Goal: Transaction & Acquisition: Book appointment/travel/reservation

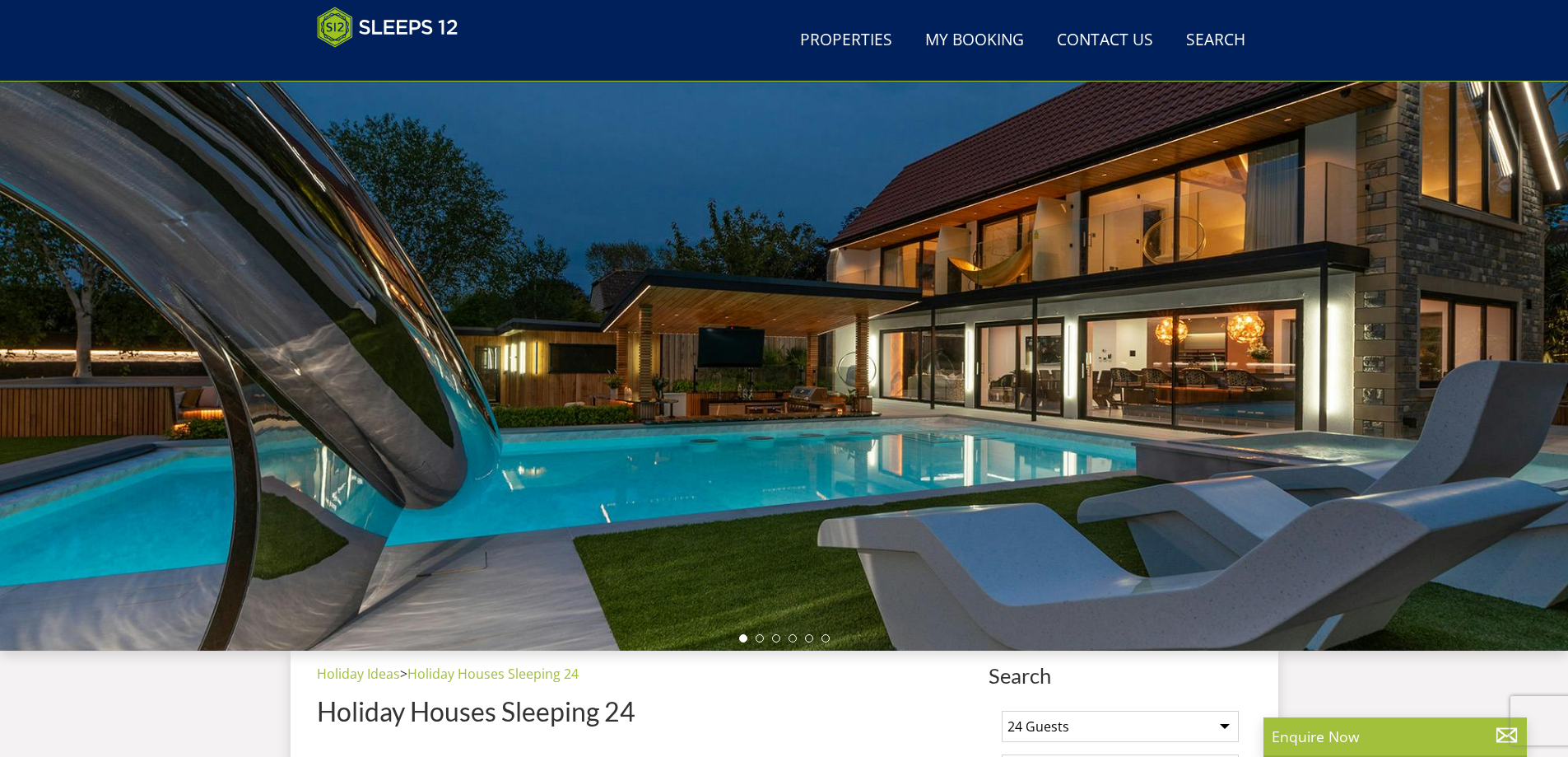
scroll to position [32, 0]
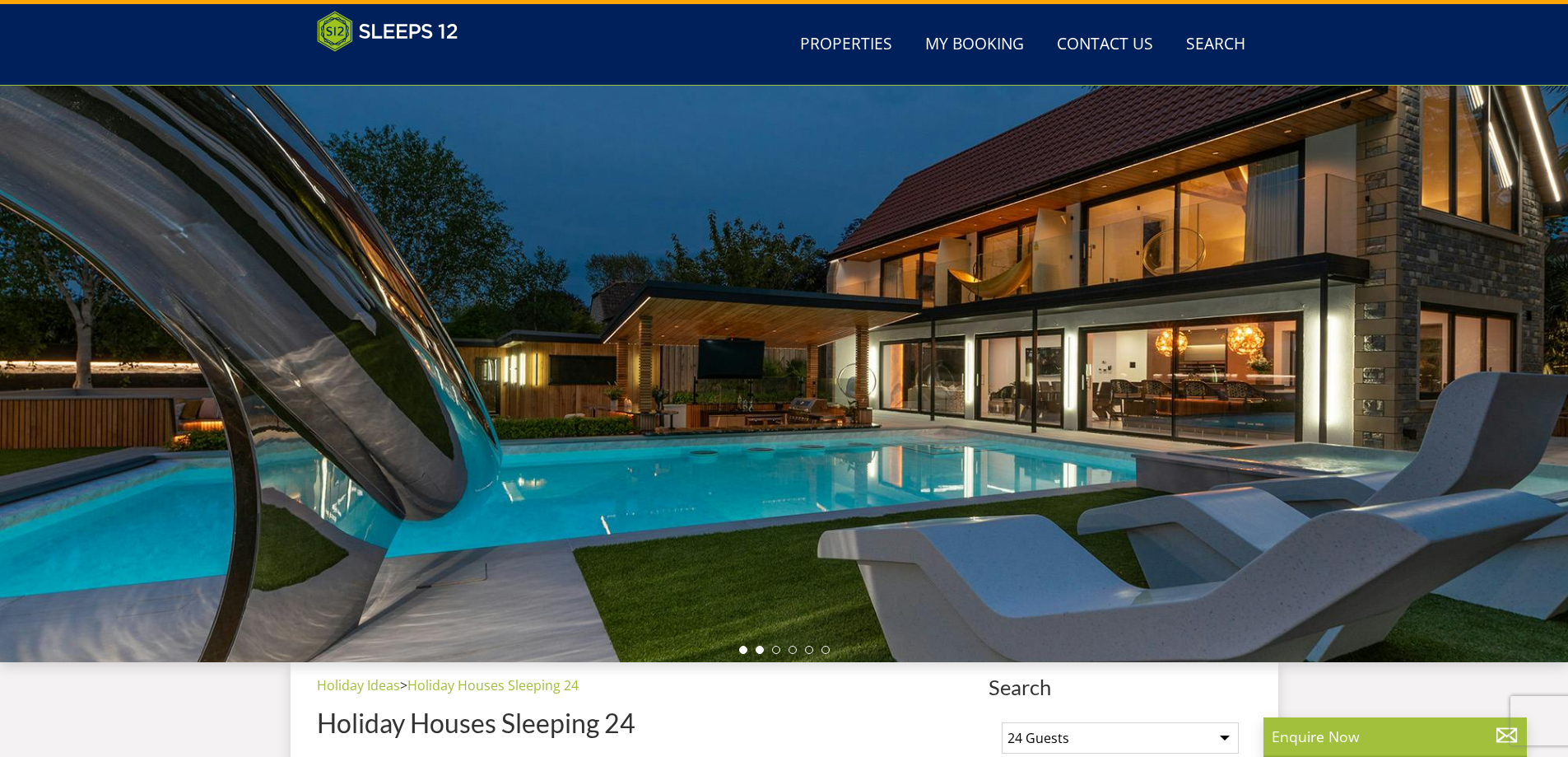
click at [759, 651] on li at bounding box center [759, 649] width 8 height 8
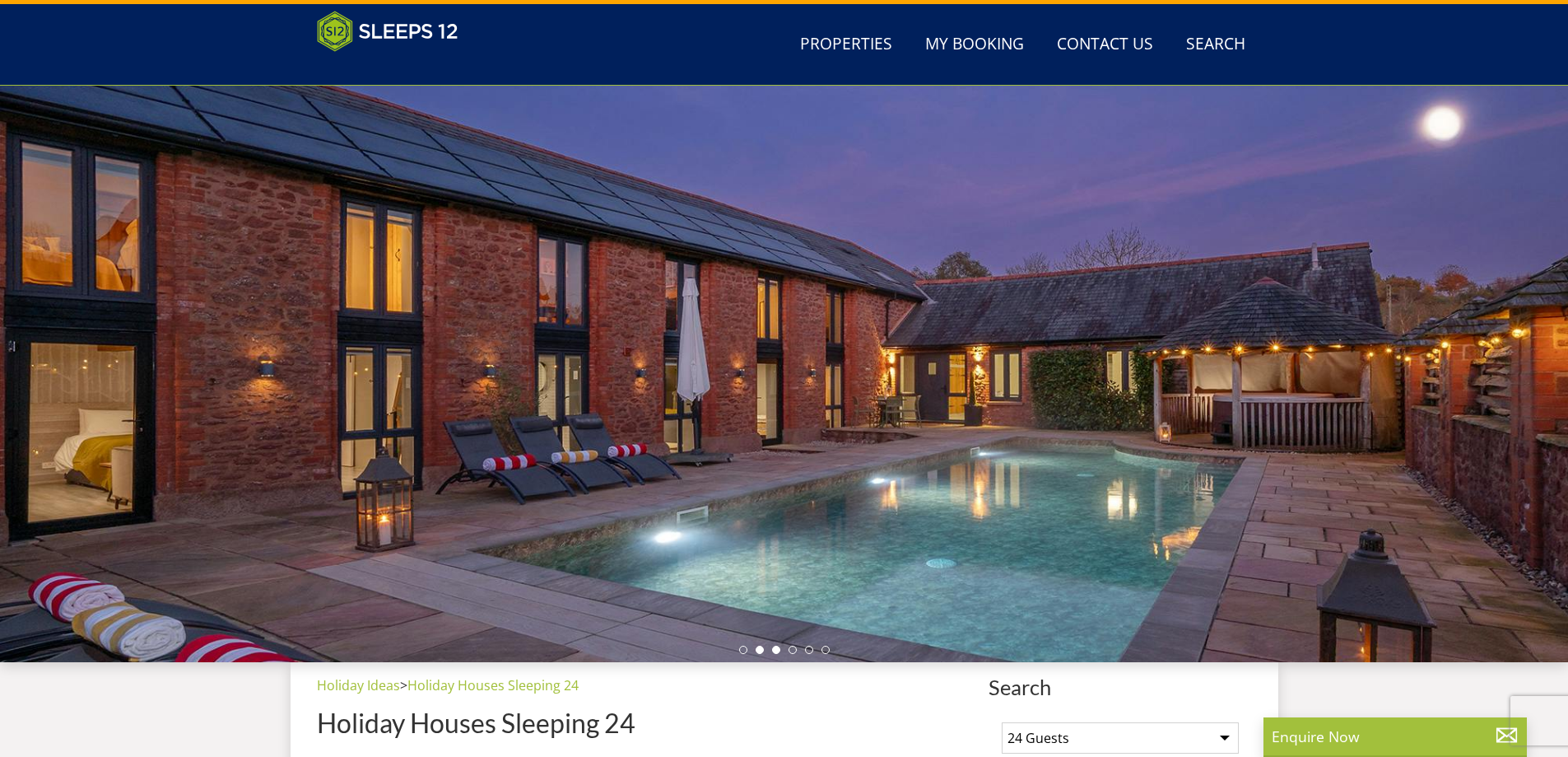
click at [773, 653] on li at bounding box center [776, 649] width 8 height 8
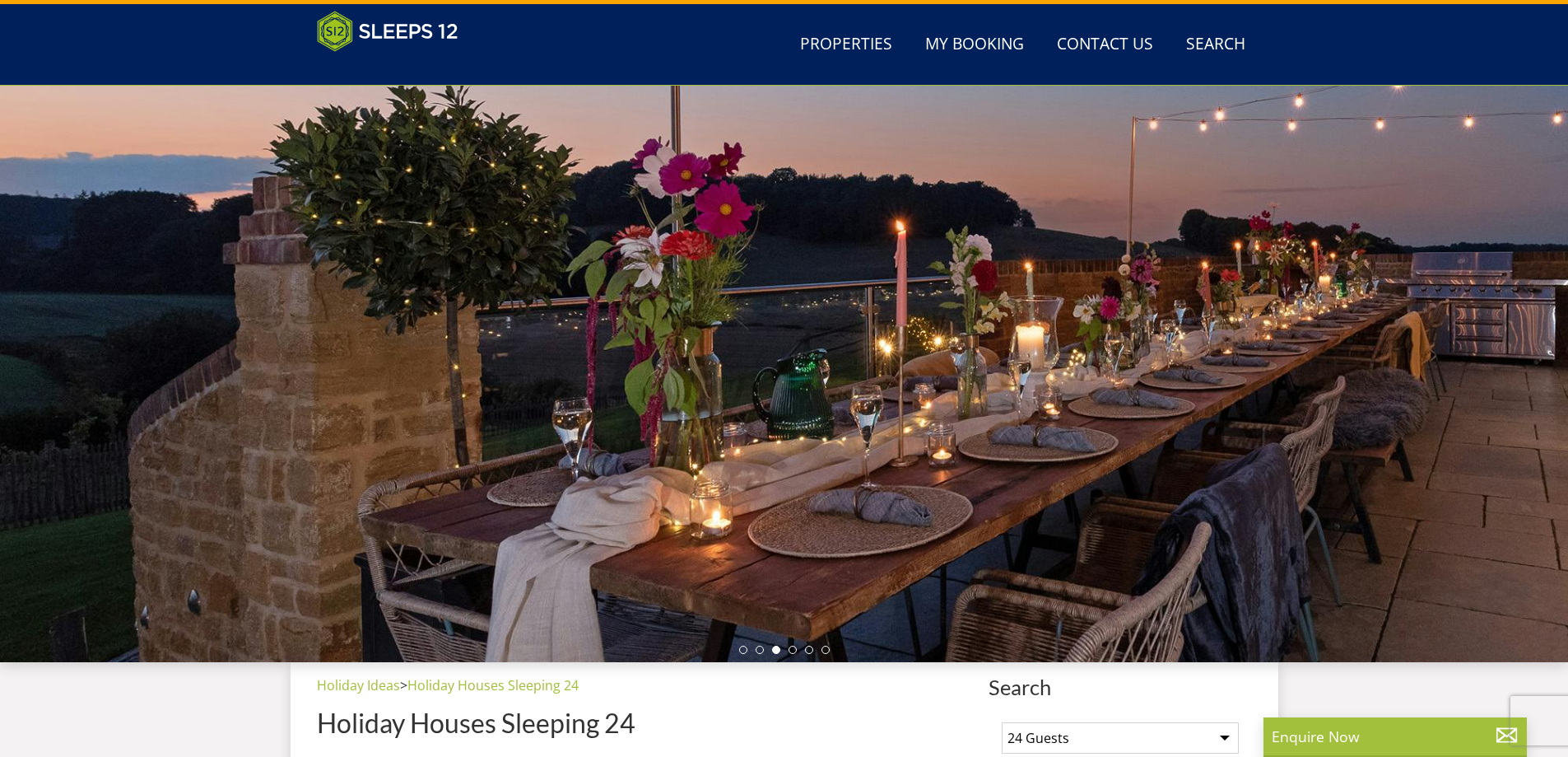
click at [804, 653] on ul at bounding box center [784, 649] width 90 height 8
click at [811, 651] on li at bounding box center [808, 649] width 8 height 8
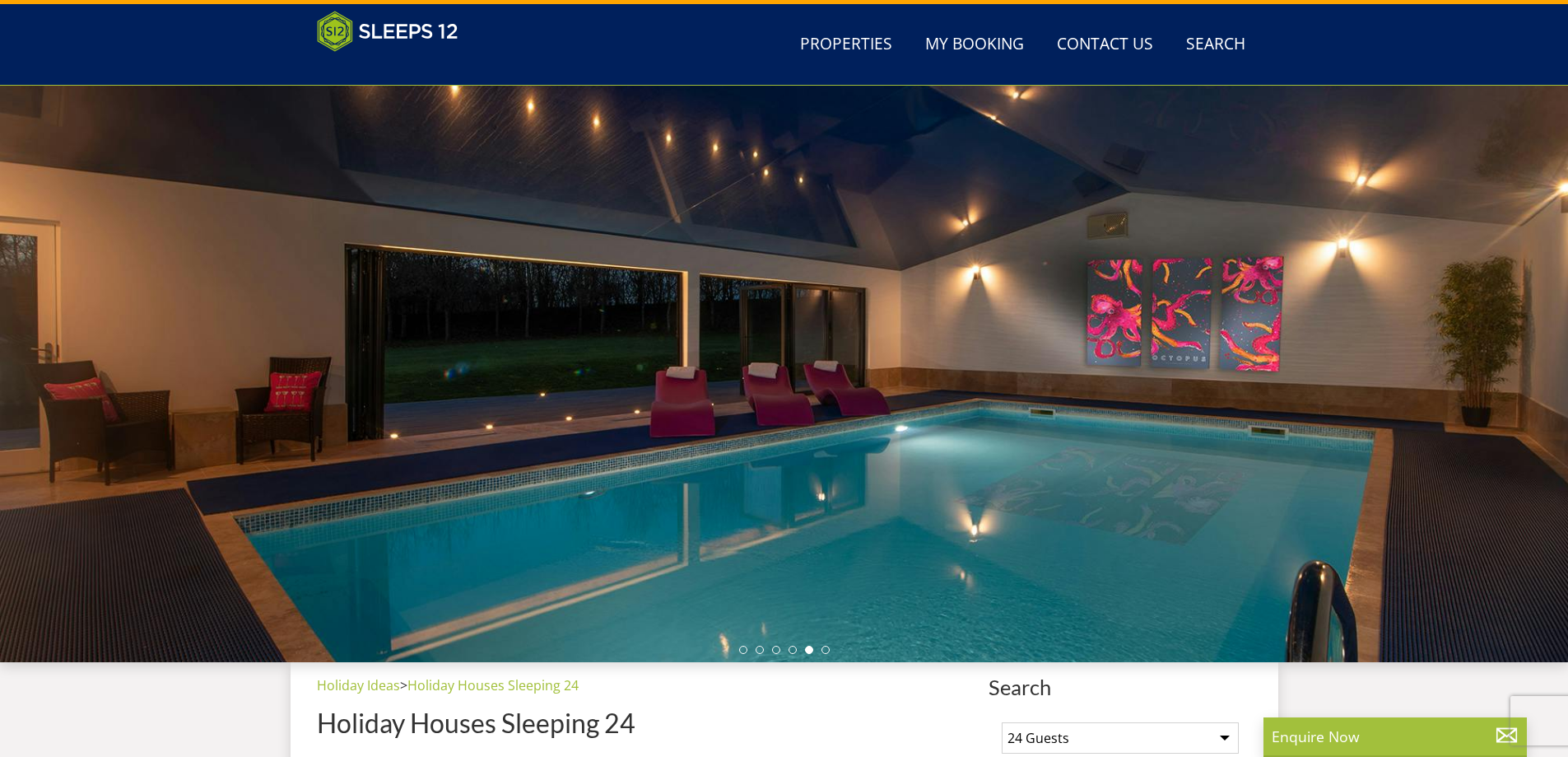
click at [825, 653] on div at bounding box center [784, 373] width 1568 height 576
click at [824, 648] on li at bounding box center [824, 649] width 8 height 8
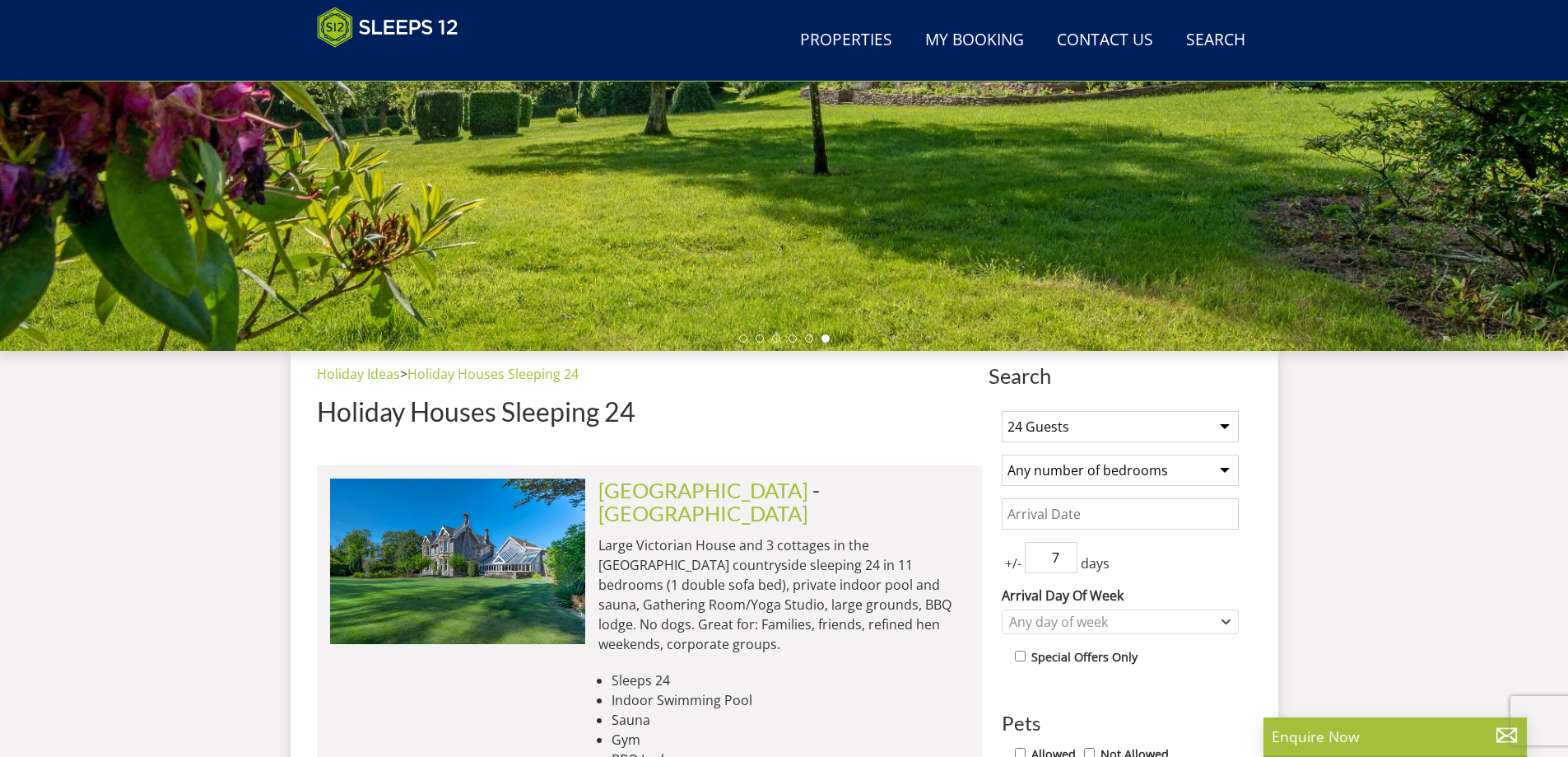
scroll to position [444, 0]
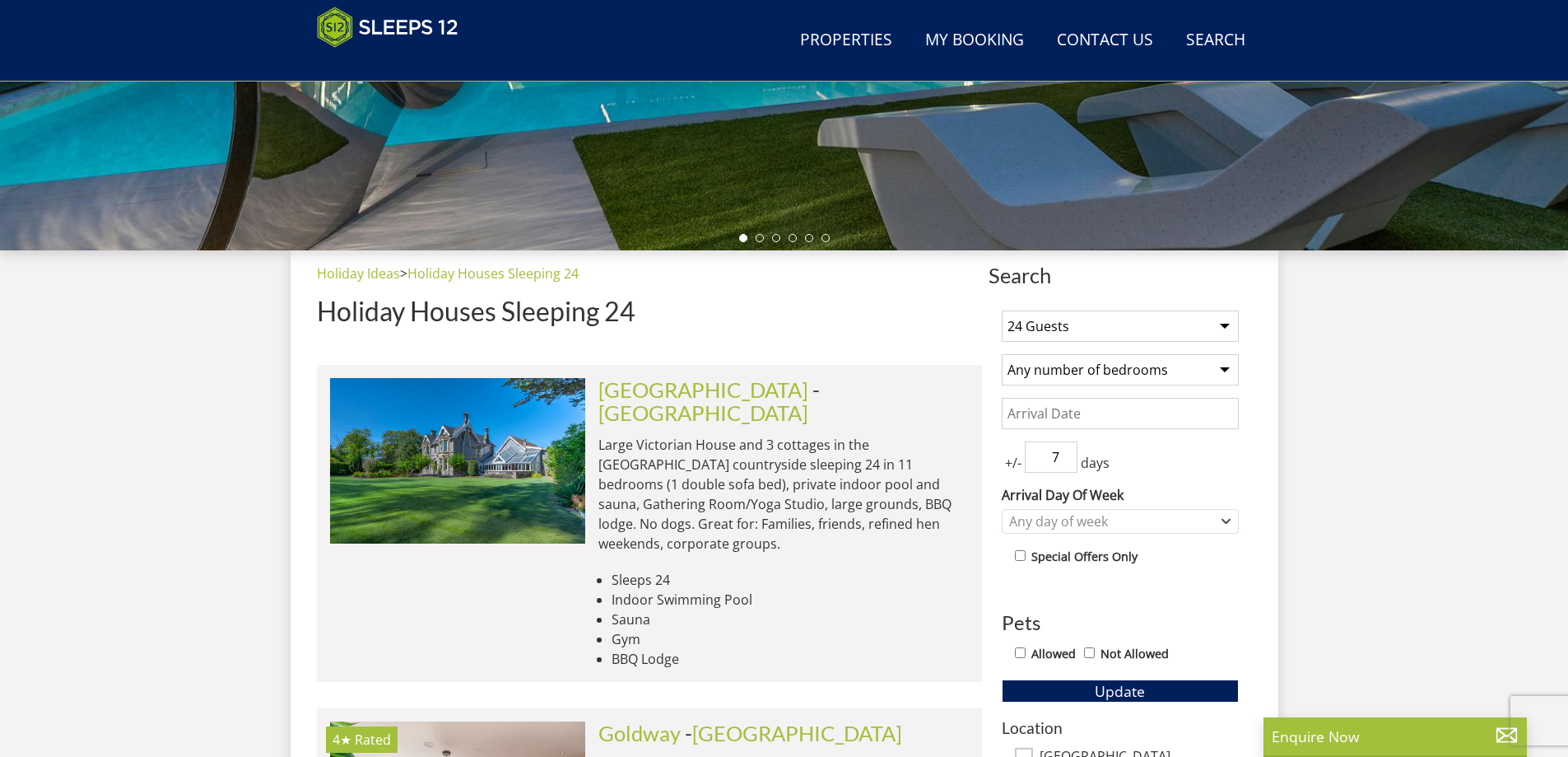
drag, startPoint x: 635, startPoint y: 541, endPoint x: 697, endPoint y: 548, distance: 62.4
click at [683, 570] on ul "Sleeps 24 Indoor Swimming Pool Sauna Gym [GEOGRAPHIC_DATA]" at bounding box center [784, 620] width 370 height 99
drag, startPoint x: 709, startPoint y: 548, endPoint x: 699, endPoint y: 564, distance: 18.9
click at [708, 590] on li "Indoor Swimming Pool" at bounding box center [790, 600] width 357 height 20
click at [691, 629] on li "Gym" at bounding box center [790, 639] width 357 height 20
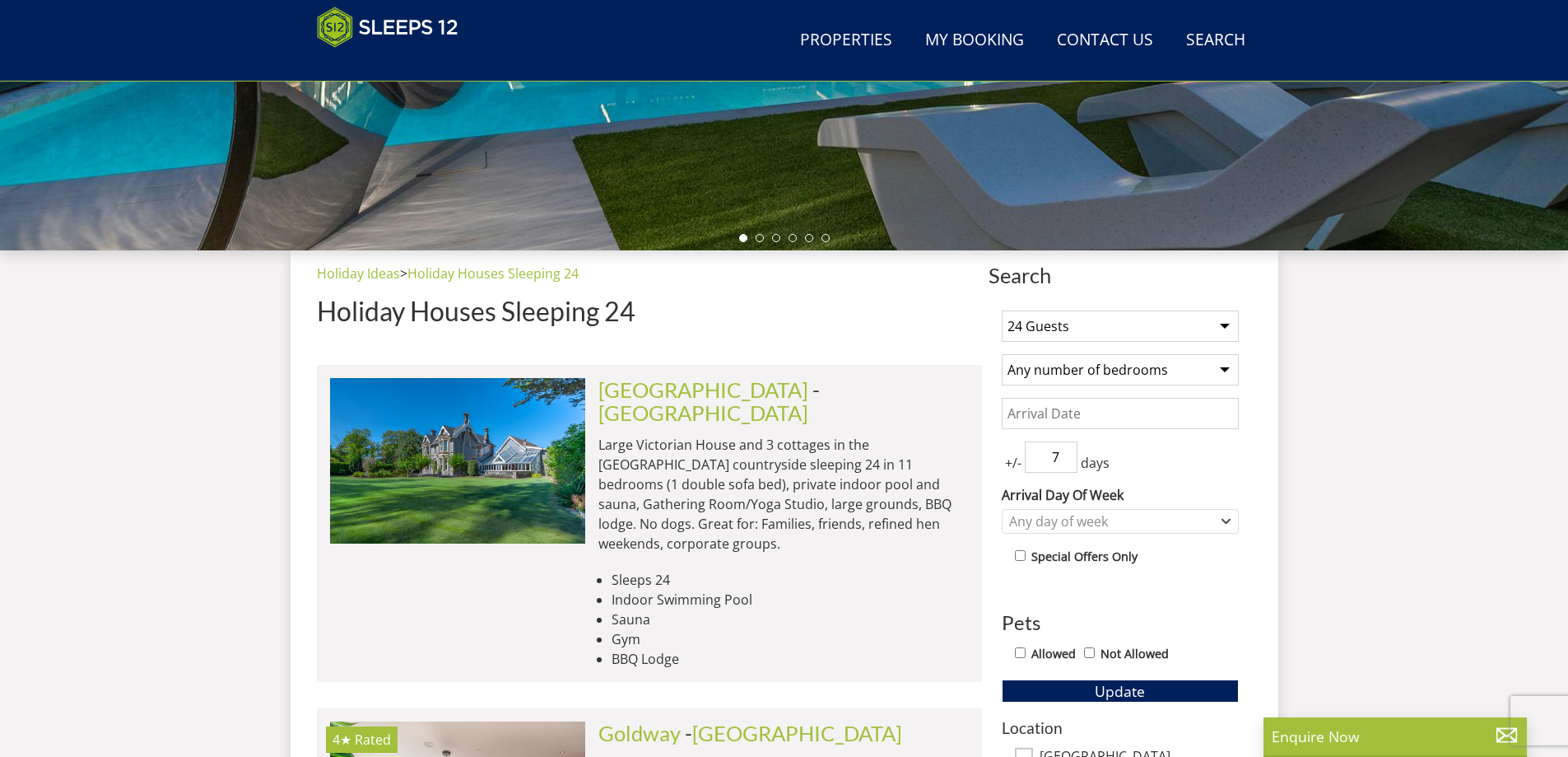
click at [1058, 374] on select "Any number of bedrooms 3 Bedrooms 4 Bedrooms 5 Bedrooms 6 Bedrooms 7 Bedrooms 8…" at bounding box center [1120, 370] width 237 height 31
select select "16"
click at [1002, 354] on select "Any number of bedrooms 3 Bedrooms 4 Bedrooms 5 Bedrooms 6 Bedrooms 7 Bedrooms 8…" at bounding box center [1120, 370] width 237 height 31
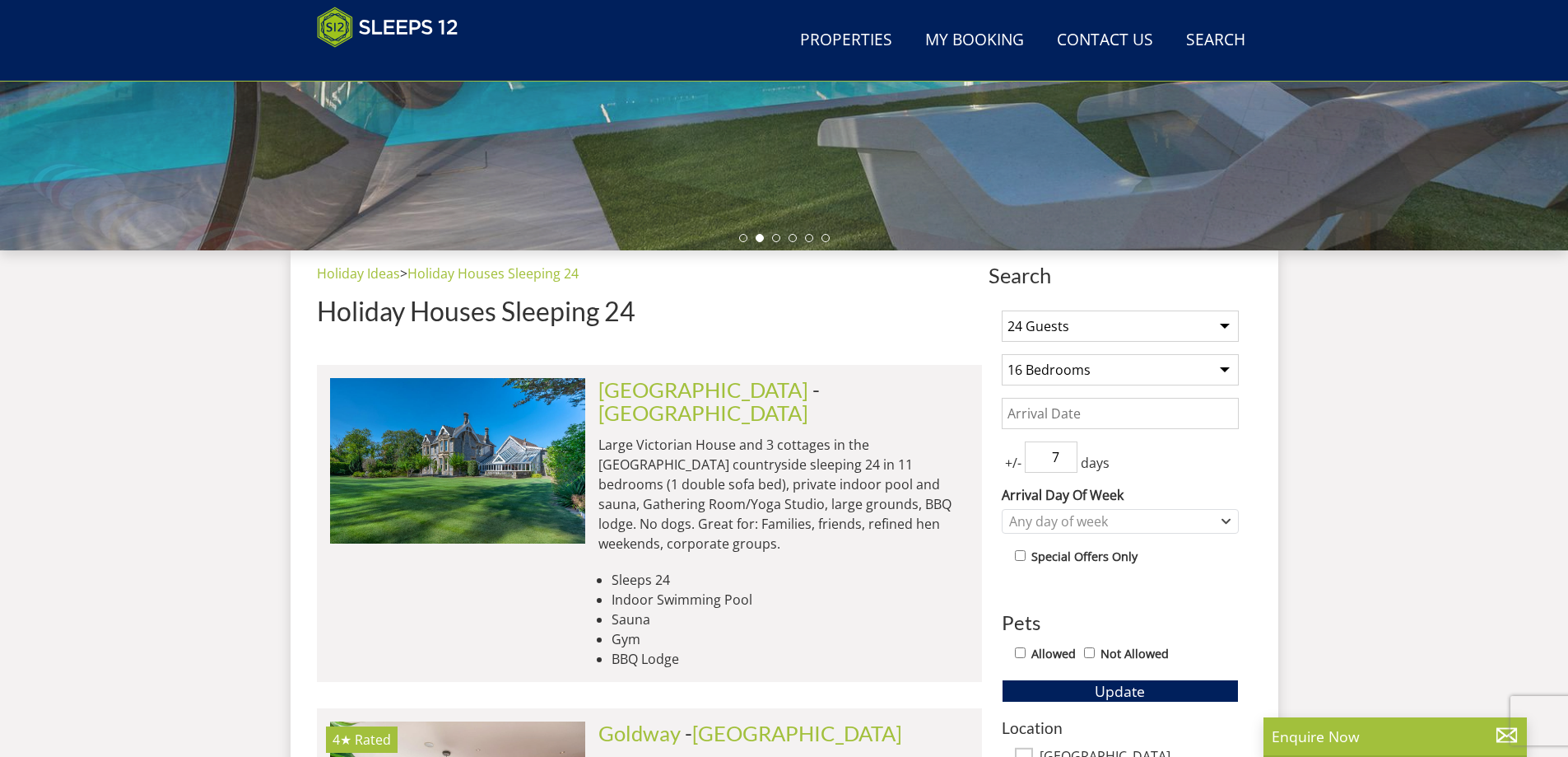
click at [1049, 425] on input "Date" at bounding box center [1120, 413] width 237 height 31
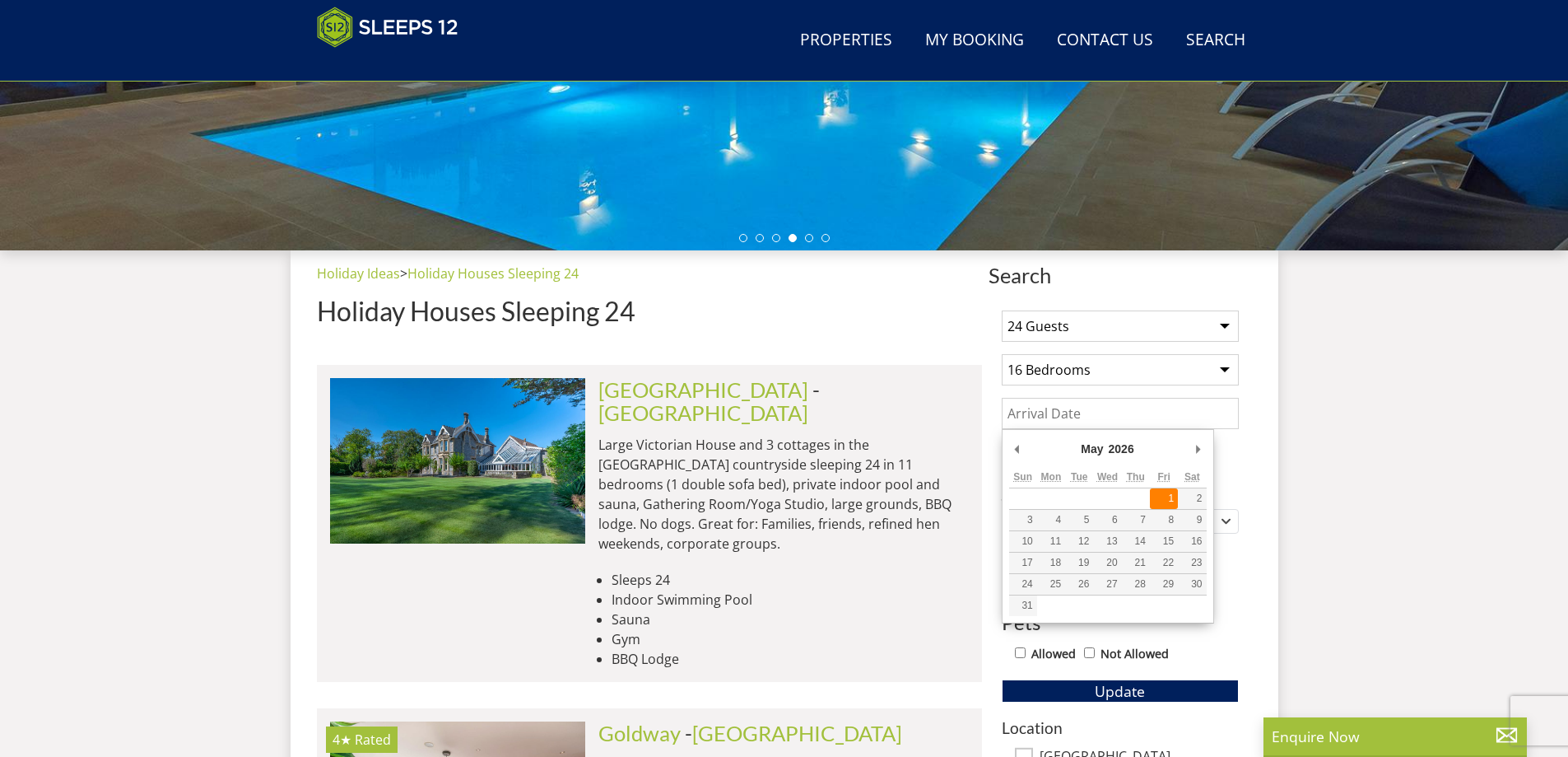
type input "[DATE]"
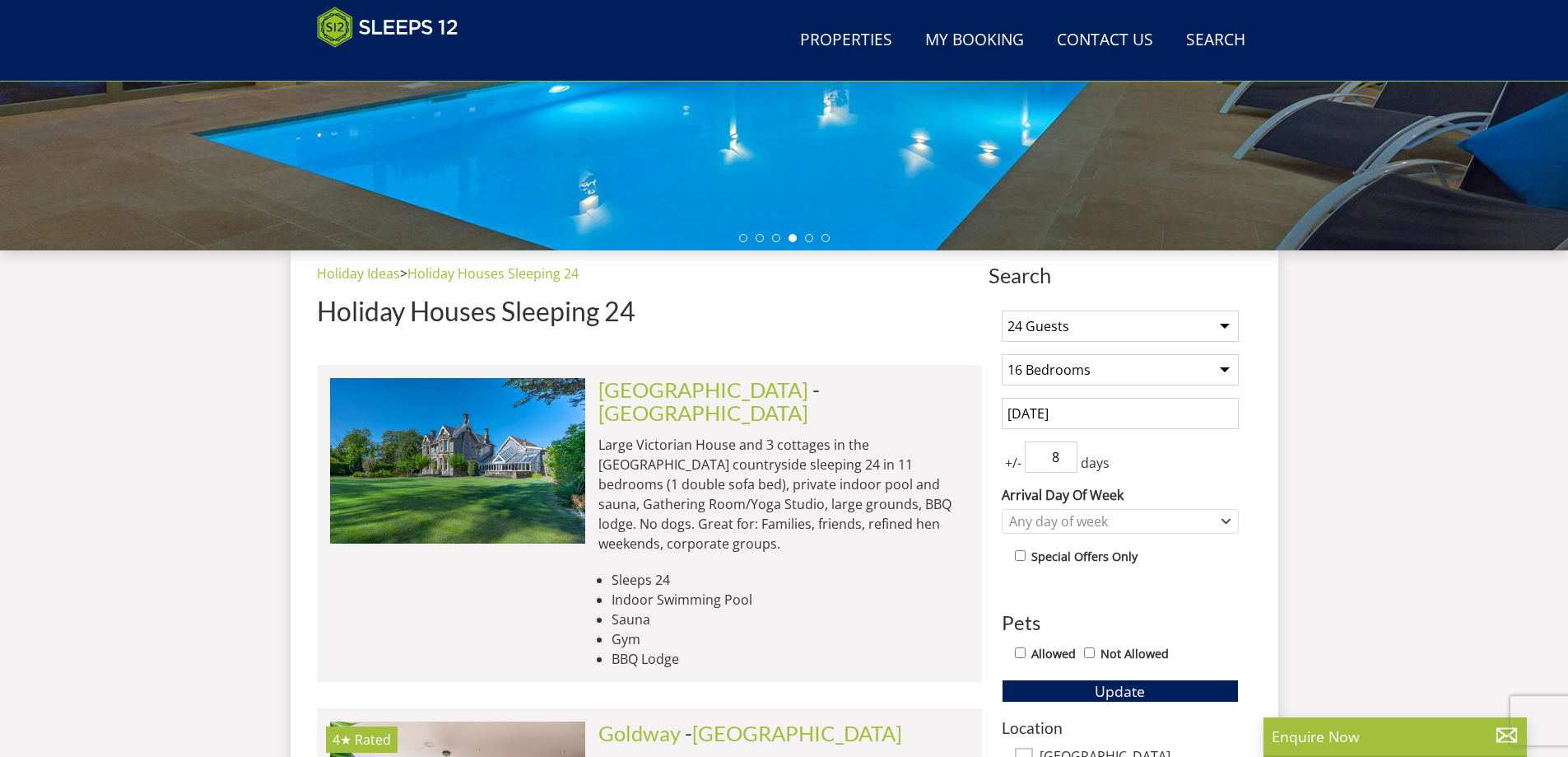
click at [1067, 452] on input "8" at bounding box center [1051, 457] width 53 height 31
click at [1067, 452] on input "9" at bounding box center [1051, 457] width 53 height 31
click at [1067, 452] on input "10" at bounding box center [1051, 457] width 53 height 31
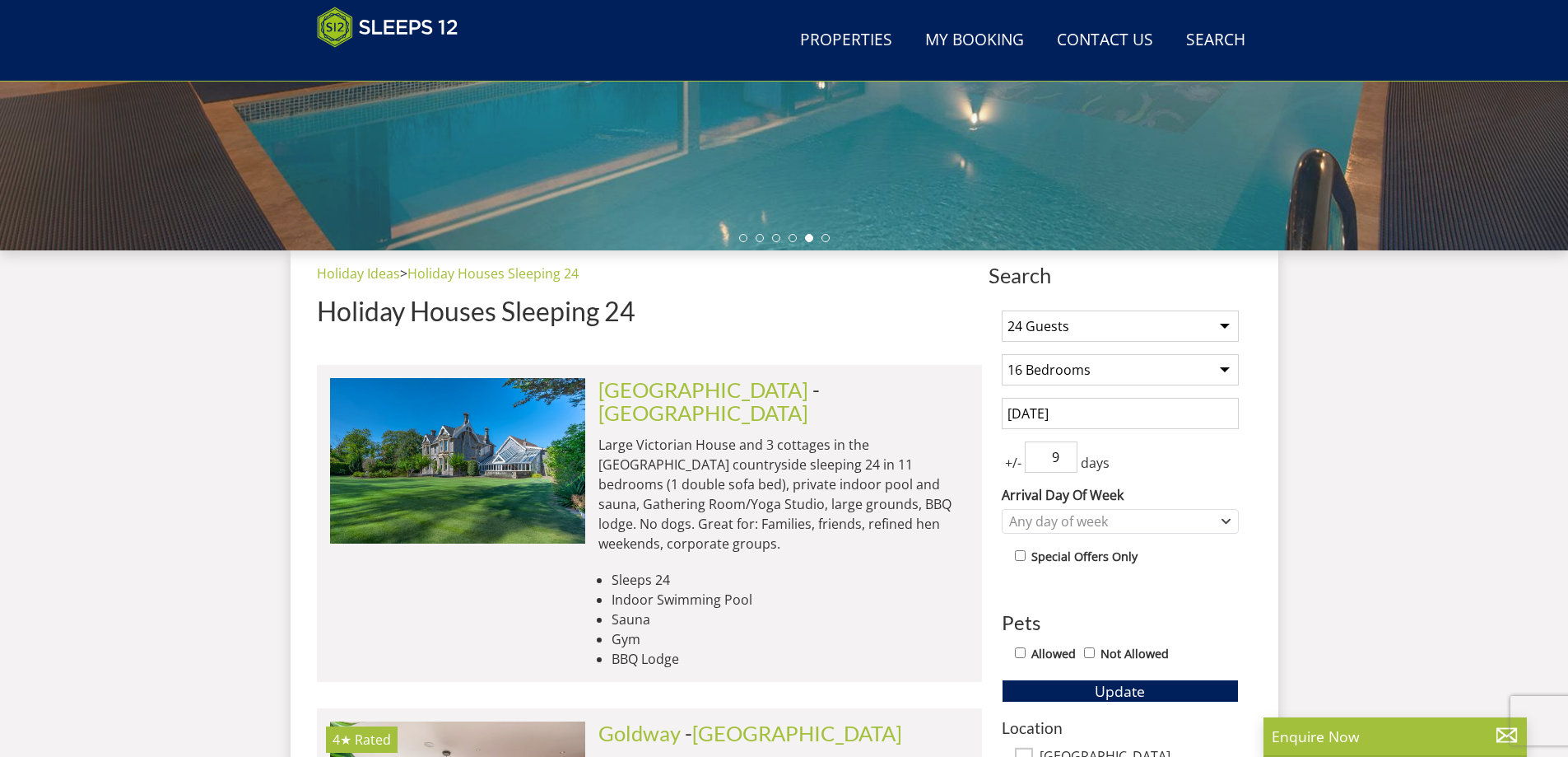
click at [1064, 463] on input "9" at bounding box center [1051, 457] width 53 height 31
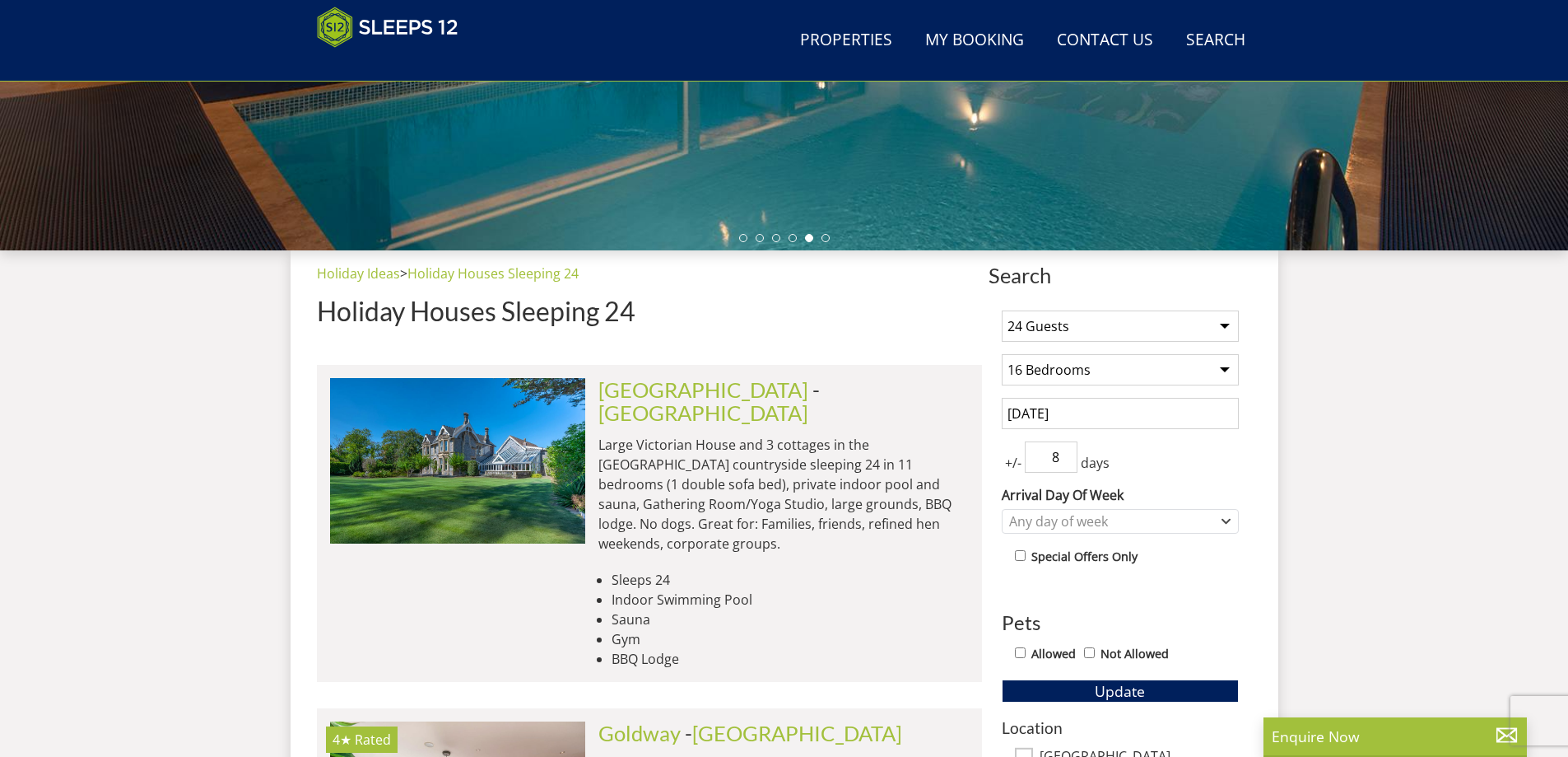
click at [1064, 463] on input "8" at bounding box center [1051, 457] width 53 height 31
click at [1064, 463] on input "7" at bounding box center [1051, 457] width 53 height 31
click at [1064, 463] on input "6" at bounding box center [1051, 457] width 53 height 31
click at [1064, 463] on input "5" at bounding box center [1051, 457] width 53 height 31
click at [1064, 463] on input "4" at bounding box center [1051, 457] width 53 height 31
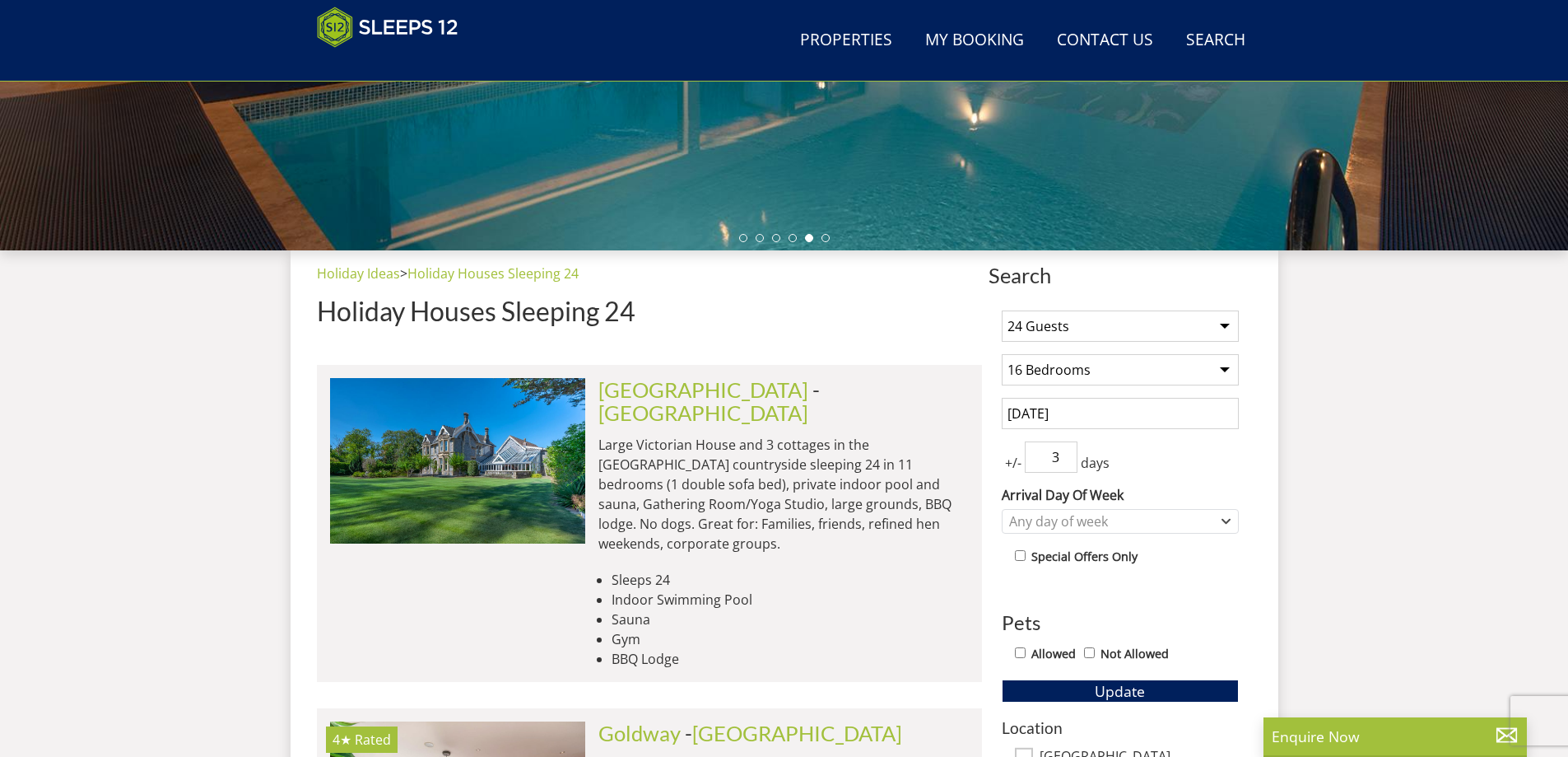
click at [1064, 463] on input "3" at bounding box center [1051, 457] width 53 height 31
click at [1064, 463] on input "2" at bounding box center [1051, 457] width 53 height 31
type input "3"
click at [1064, 449] on input "3" at bounding box center [1051, 457] width 53 height 31
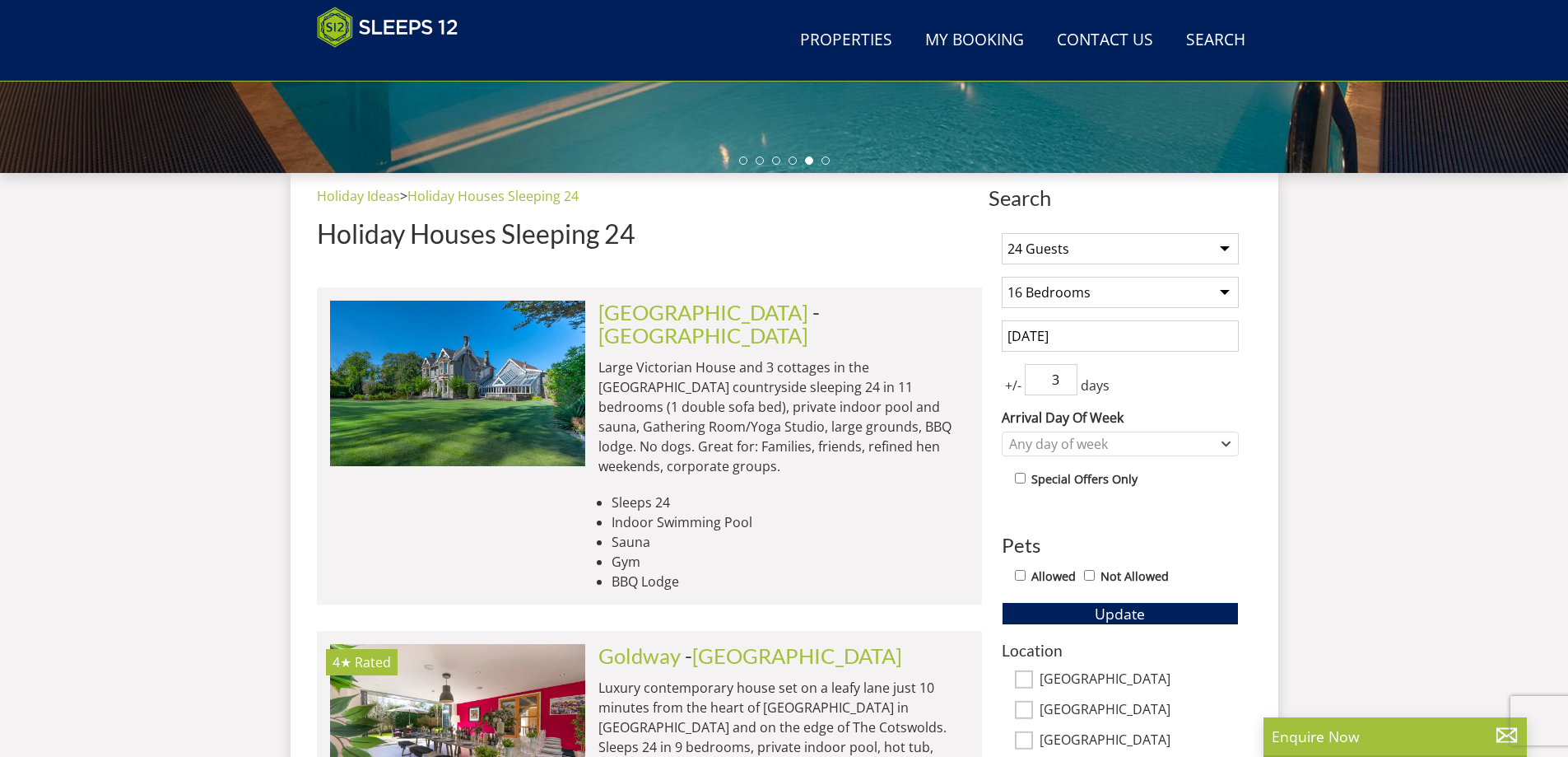
scroll to position [608, 0]
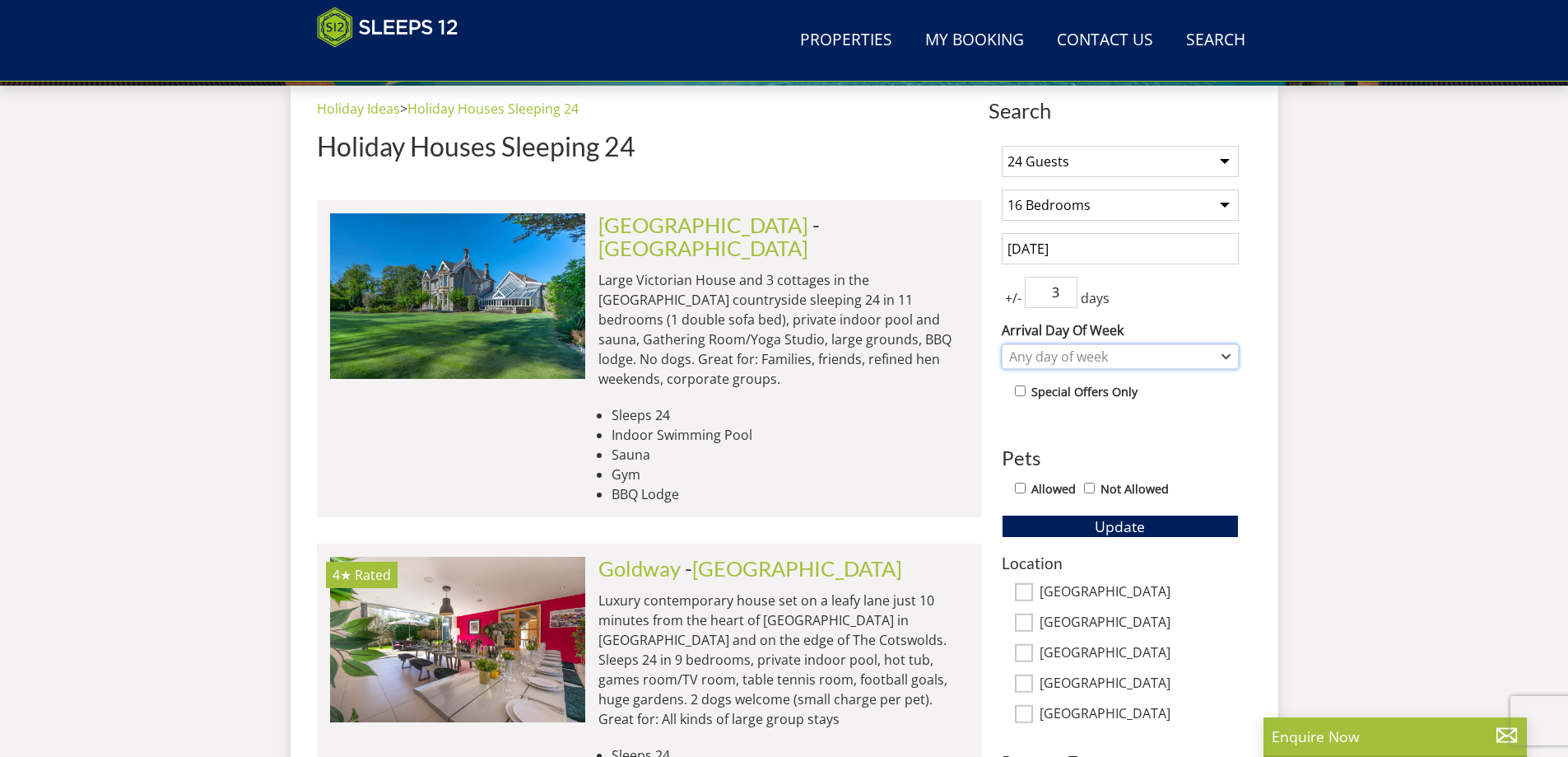
click at [1076, 355] on div "Any day of week" at bounding box center [1111, 356] width 213 height 18
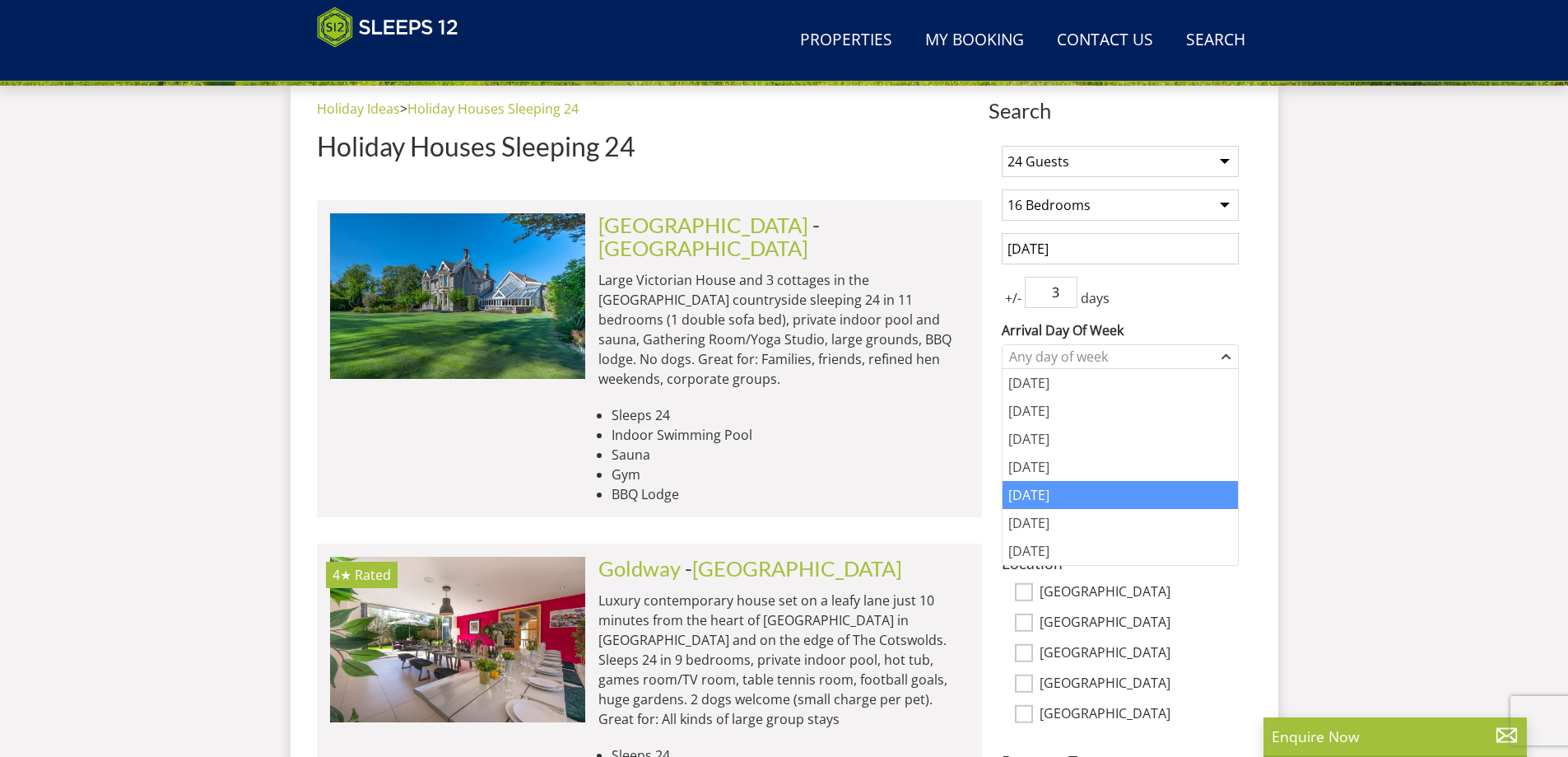
click at [1064, 501] on div "[DATE]" at bounding box center [1120, 495] width 236 height 28
click at [1171, 318] on div "1 Guest 2 Guests 3 Guests 4 Guests 5 Guests 6 Guests 7 Guests 8 Guests 9 Guests…" at bounding box center [1119, 512] width 264 height 759
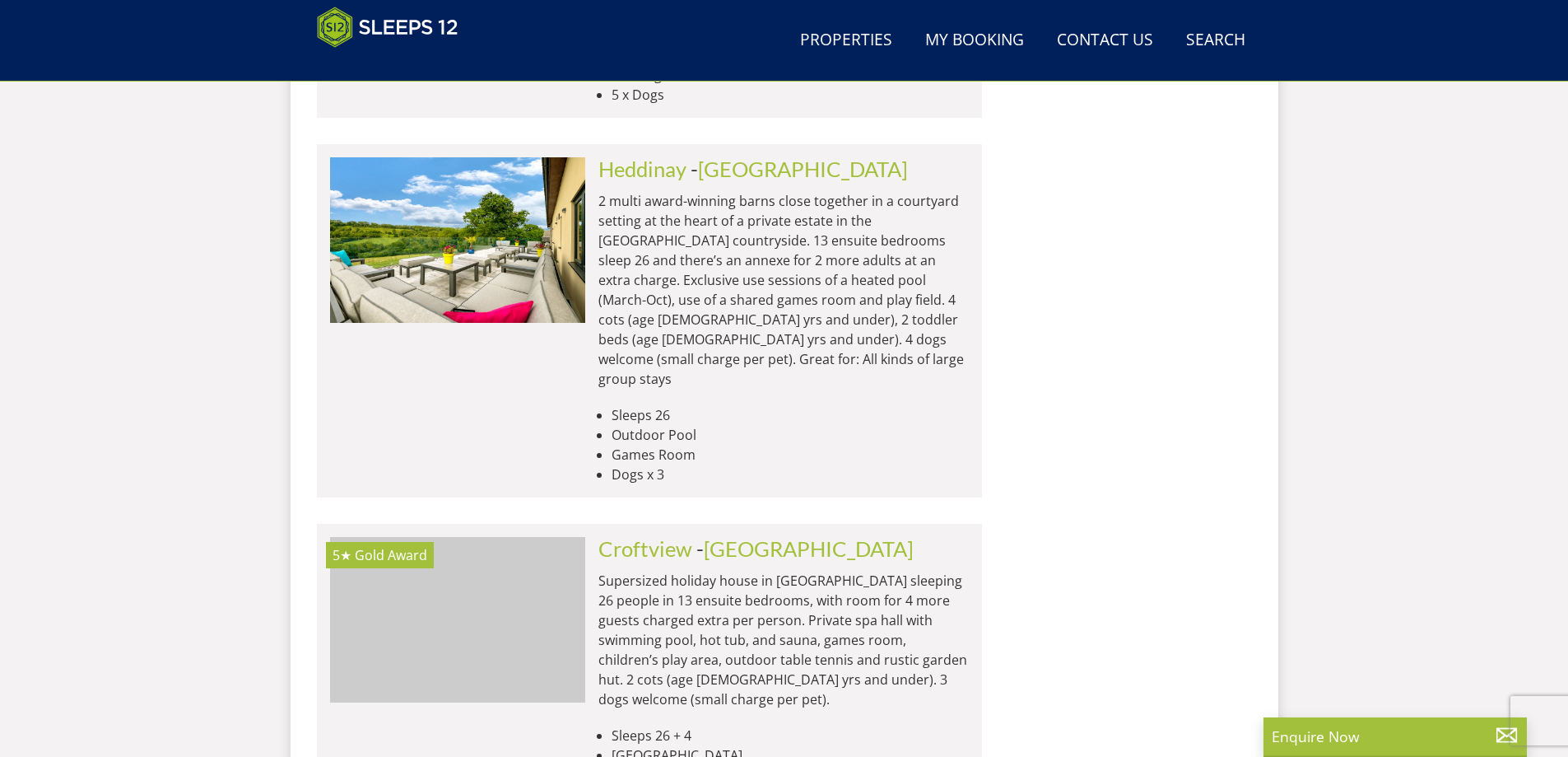
scroll to position [0, 1788]
click at [547, 537] on img at bounding box center [456, 619] width 255 height 164
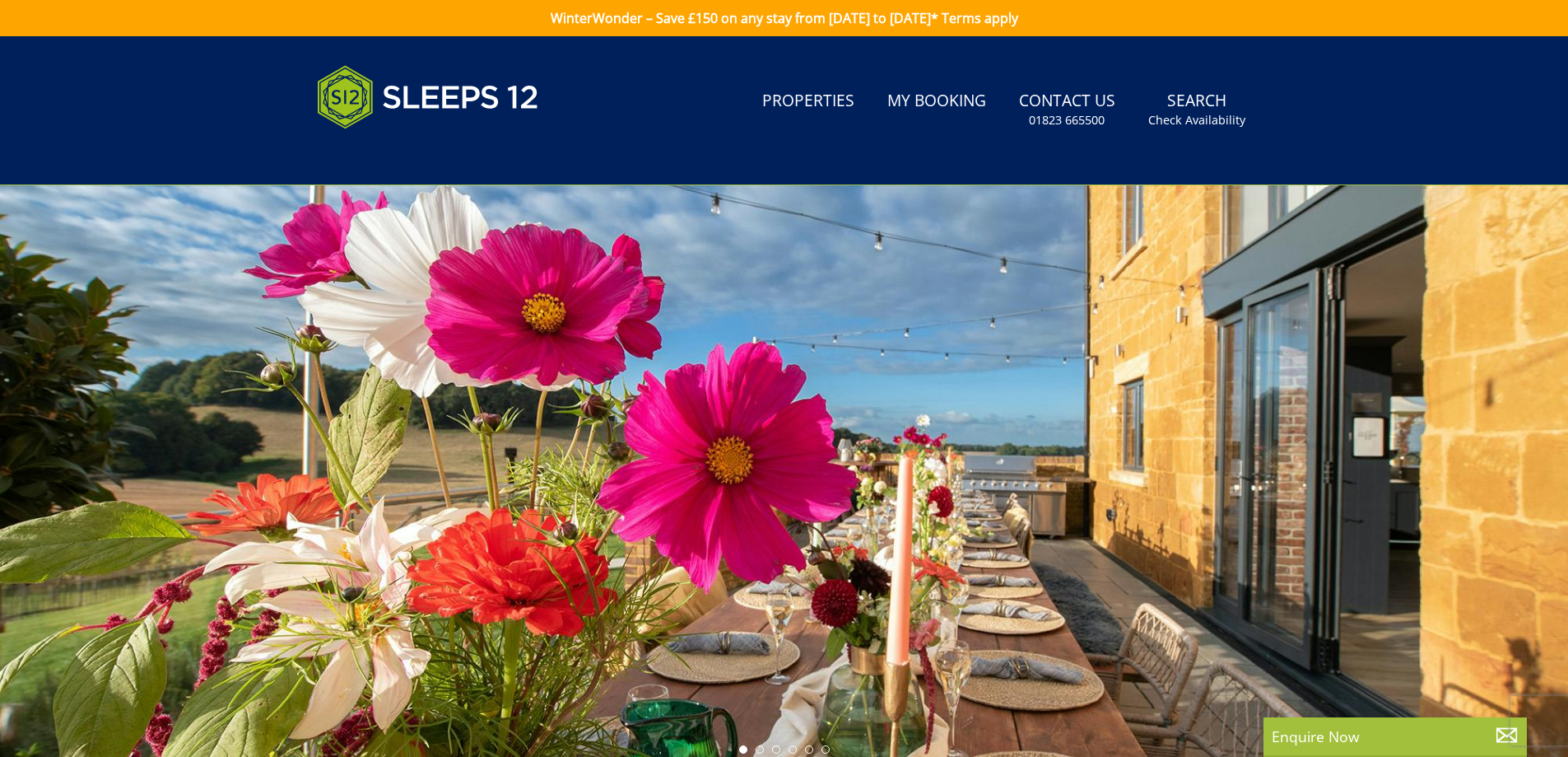
select select "16"
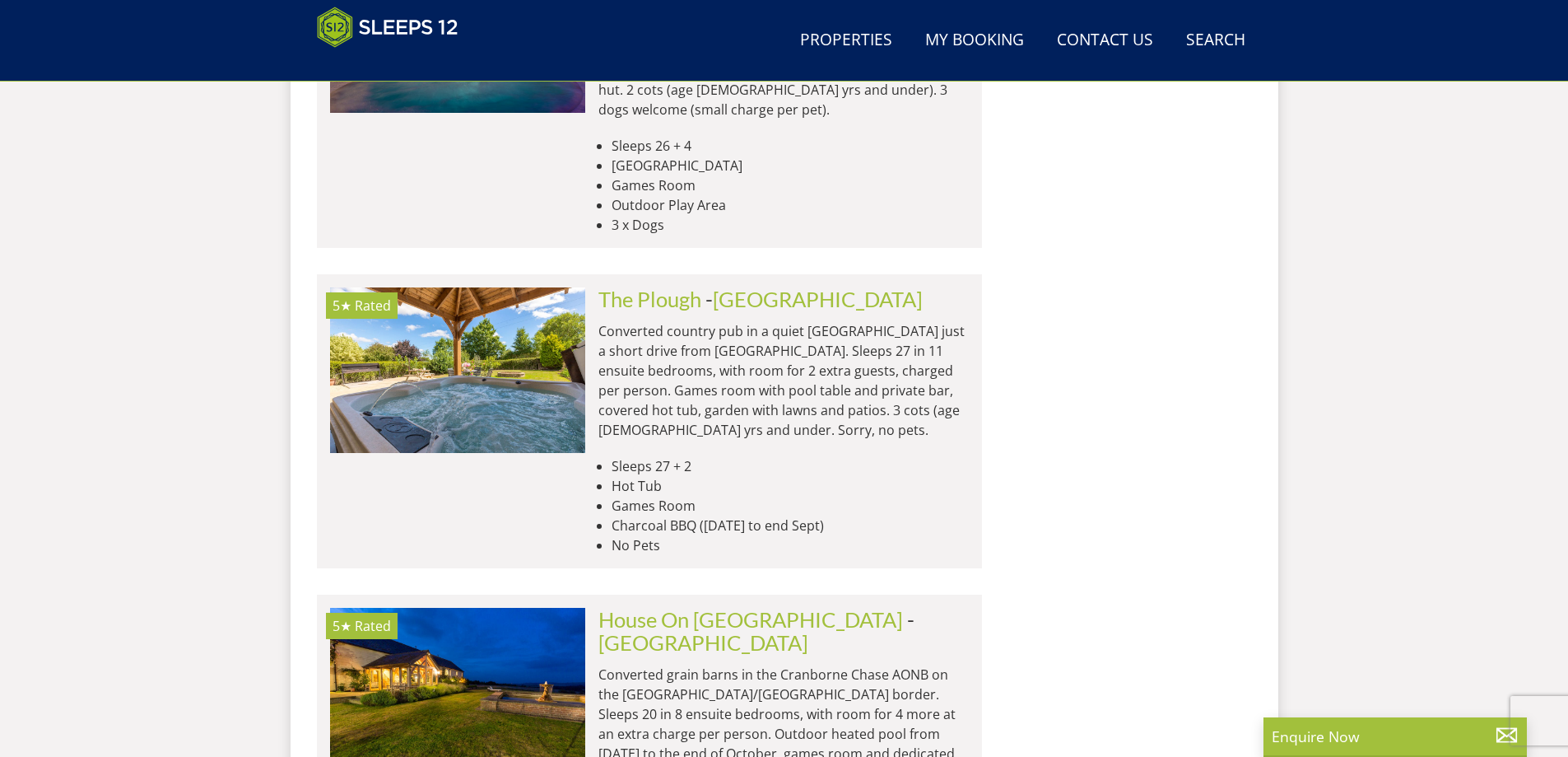
scroll to position [2749, 0]
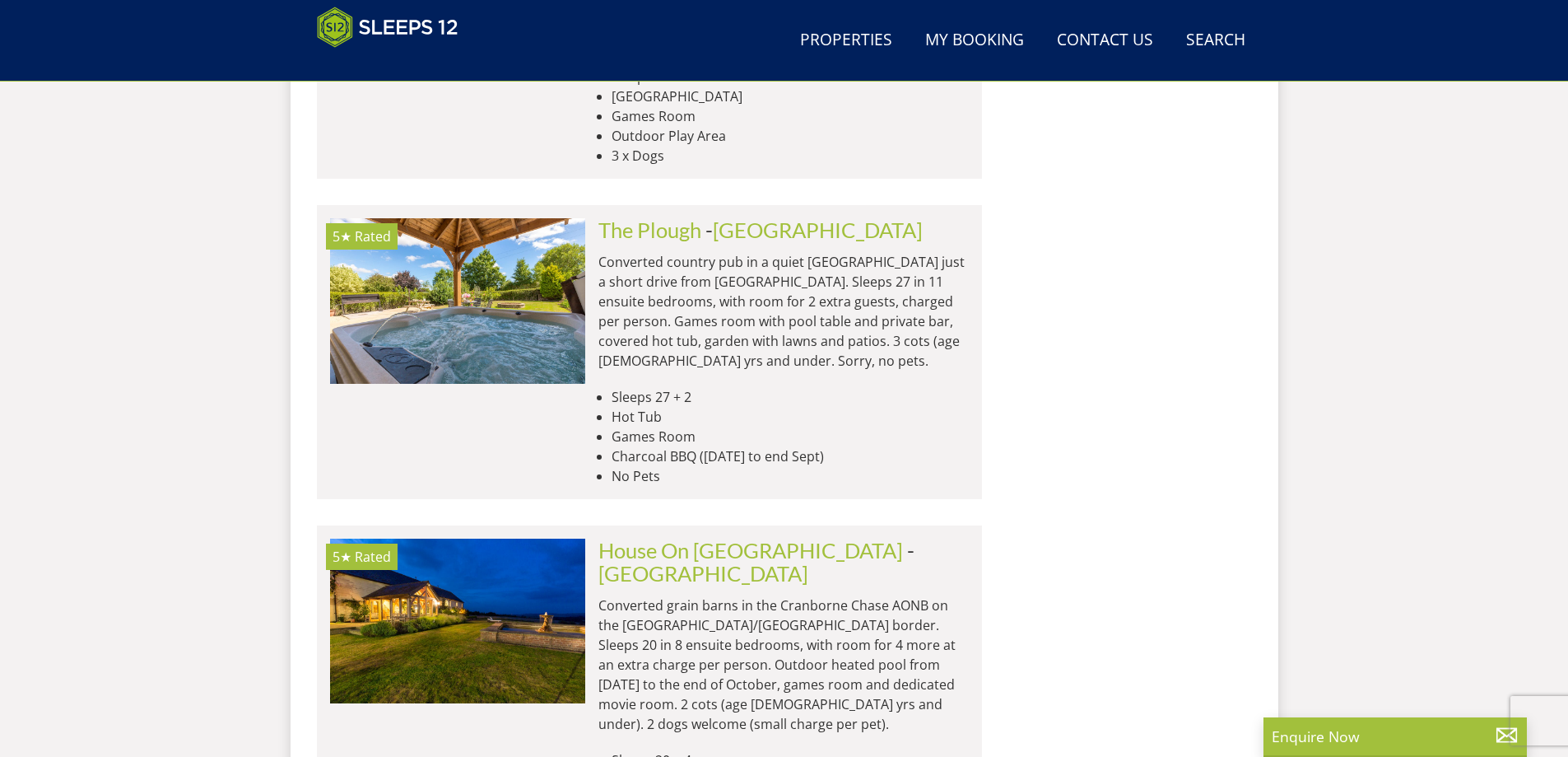
click at [886, 60] on div "Search Menu Properties My Booking Contact Us [PHONE_NUMBER] Search Check Availa…" at bounding box center [784, 41] width 987 height 68
click at [886, 52] on link "Properties" at bounding box center [845, 41] width 105 height 37
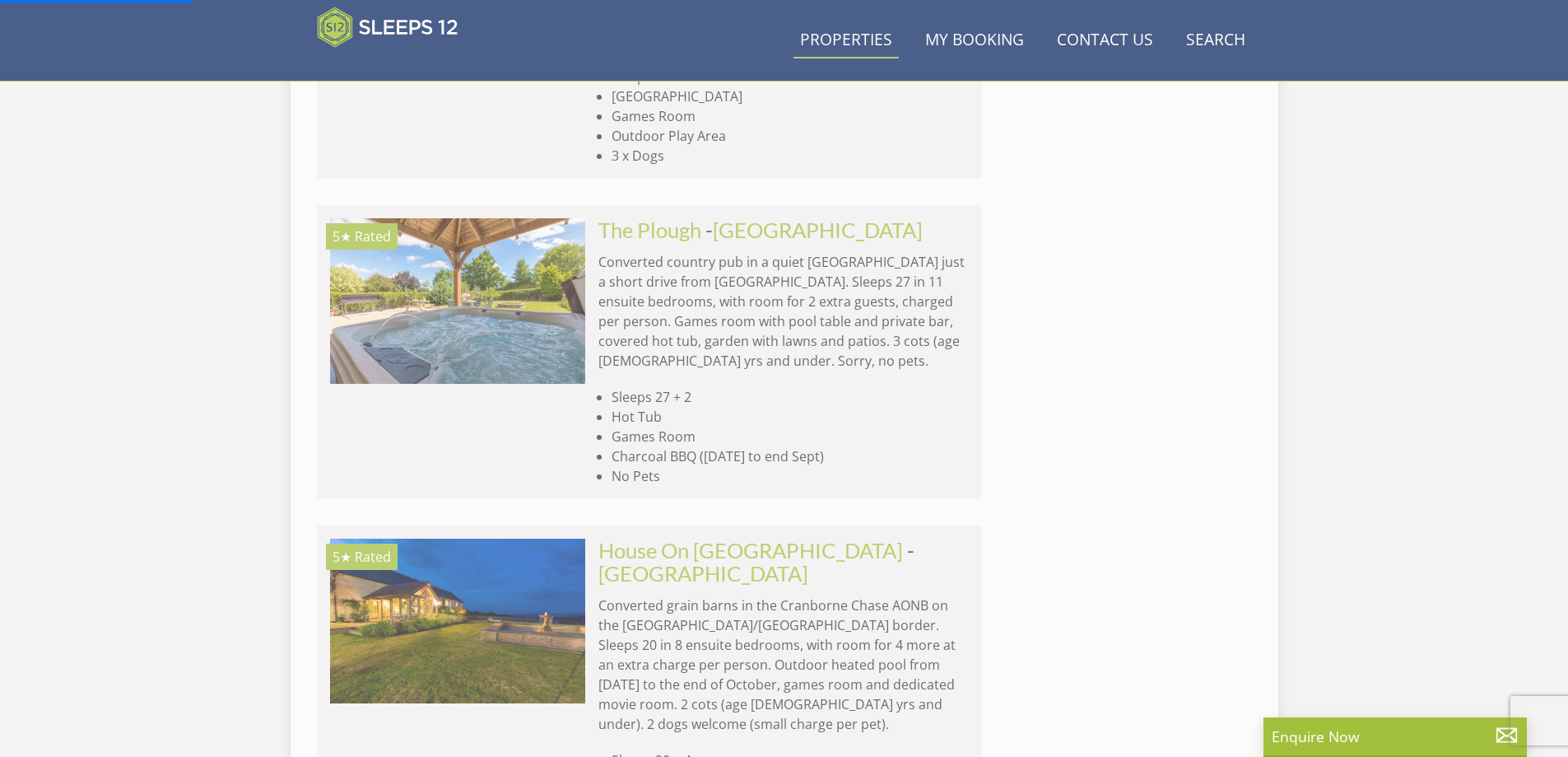
click at [823, 41] on link "Properties" at bounding box center [845, 41] width 105 height 37
